Goal: Find specific page/section: Find specific page/section

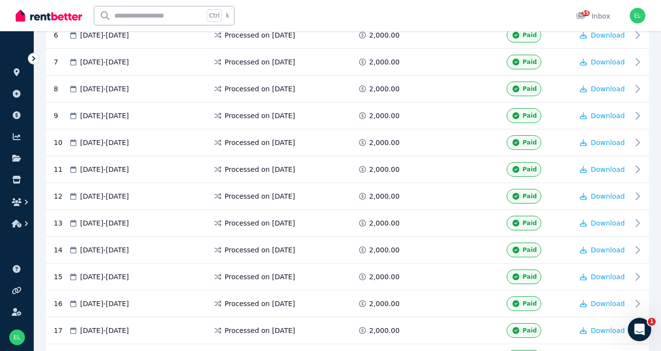
scroll to position [43, 0]
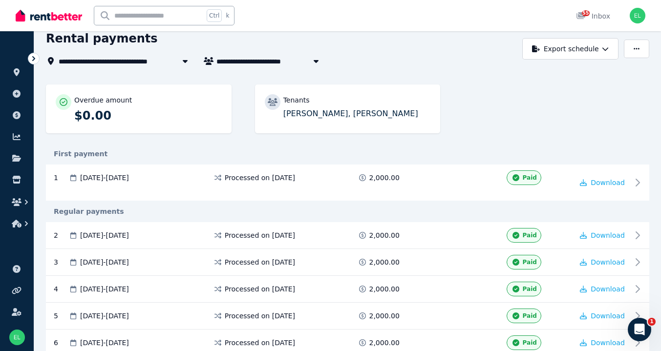
click at [86, 60] on span "[STREET_ADDRESS]" at bounding box center [102, 61] width 86 height 12
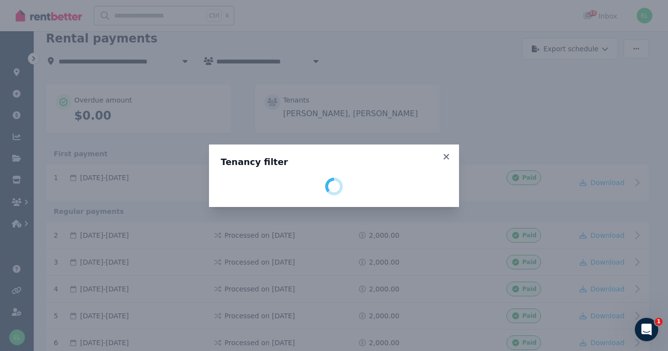
select select "**********"
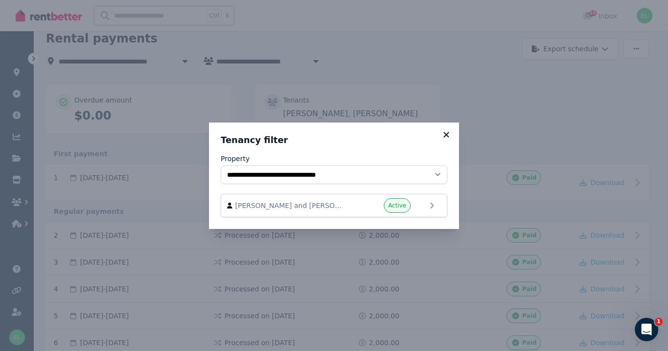
click at [449, 136] on icon at bounding box center [446, 134] width 5 height 5
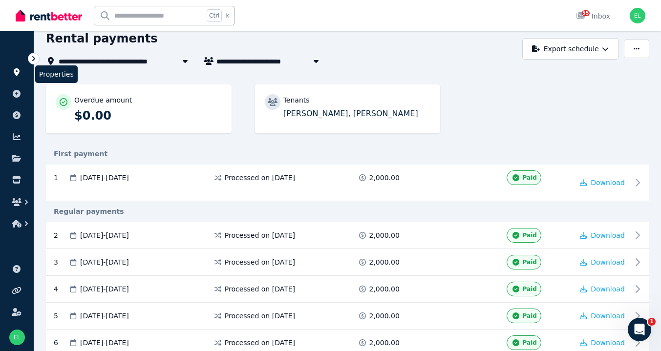
click at [19, 72] on icon at bounding box center [17, 72] width 6 height 8
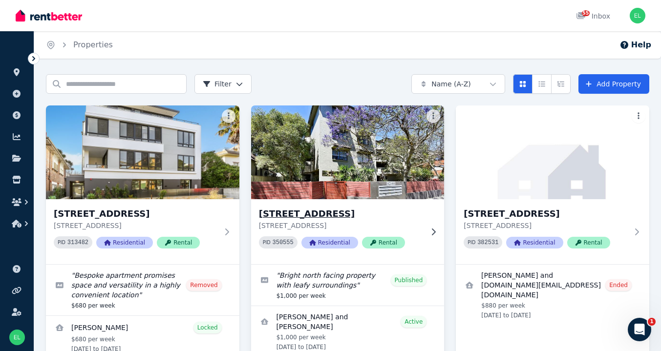
drag, startPoint x: 347, startPoint y: 215, endPoint x: 341, endPoint y: 165, distance: 50.2
click at [341, 165] on img at bounding box center [347, 152] width 203 height 99
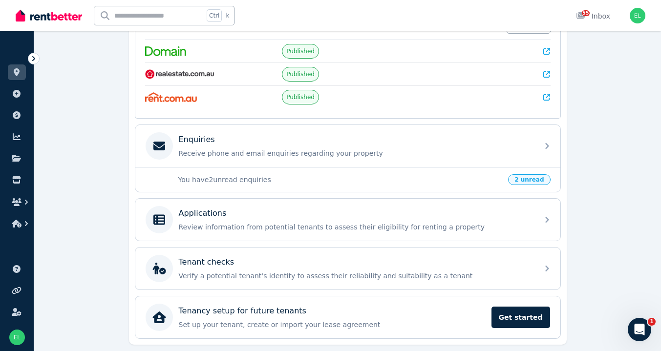
scroll to position [256, 0]
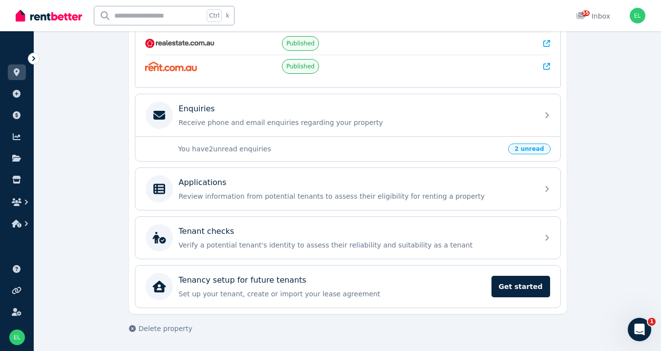
click at [528, 149] on span "2 unread" at bounding box center [529, 149] width 42 height 11
drag, startPoint x: 528, startPoint y: 151, endPoint x: 586, endPoint y: 170, distance: 61.0
click at [586, 170] on div "**********" at bounding box center [347, 84] width 627 height 533
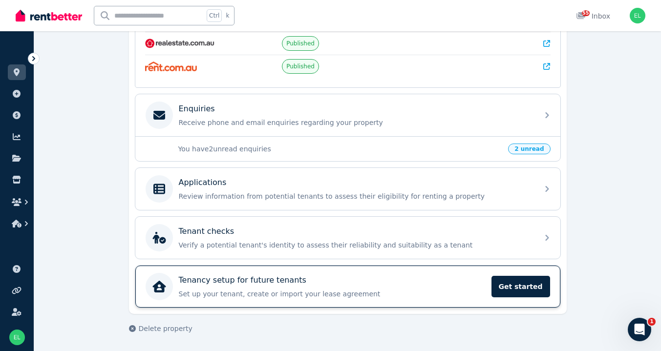
drag, startPoint x: 530, startPoint y: 288, endPoint x: 504, endPoint y: 303, distance: 30.0
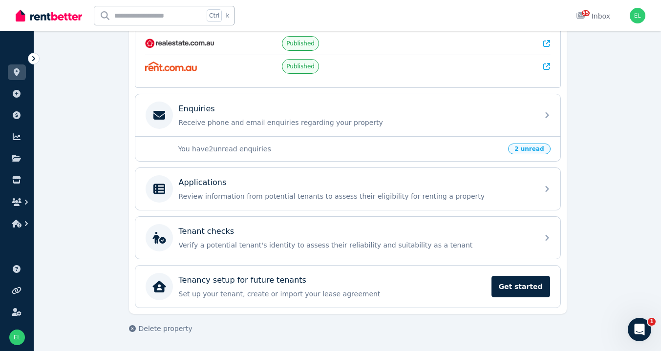
drag, startPoint x: 504, startPoint y: 303, endPoint x: 570, endPoint y: 159, distance: 158.1
click at [570, 159] on div "**********" at bounding box center [347, 84] width 627 height 533
click at [530, 153] on span "2 unread" at bounding box center [529, 149] width 42 height 11
click at [530, 150] on span "2 unread" at bounding box center [529, 149] width 42 height 11
